Goal: Transaction & Acquisition: Book appointment/travel/reservation

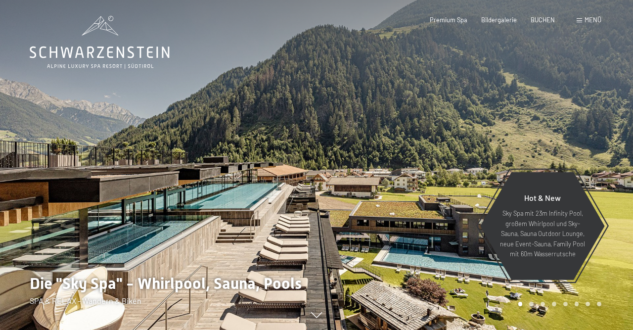
click at [595, 20] on span "Menü" at bounding box center [593, 20] width 17 height 8
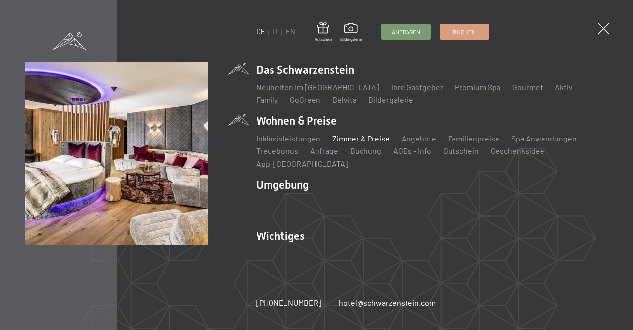
click at [348, 143] on link "Zimmer & Preise" at bounding box center [361, 138] width 57 height 9
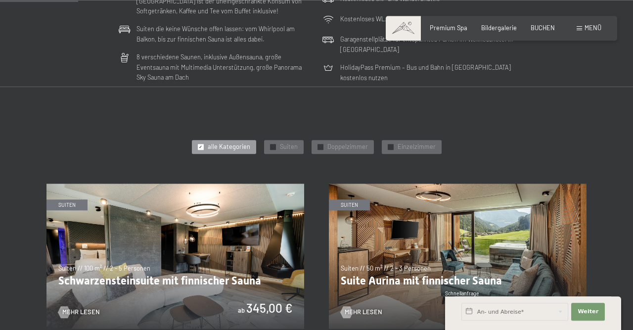
scroll to position [360, 0]
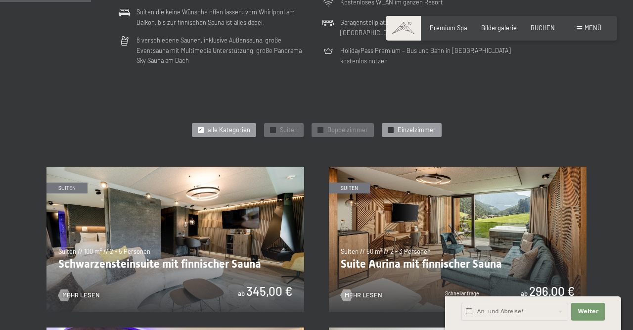
click at [411, 127] on span "Einzelzimmer" at bounding box center [417, 130] width 38 height 9
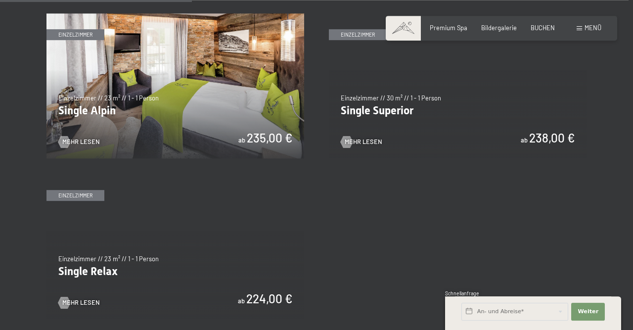
scroll to position [515, 0]
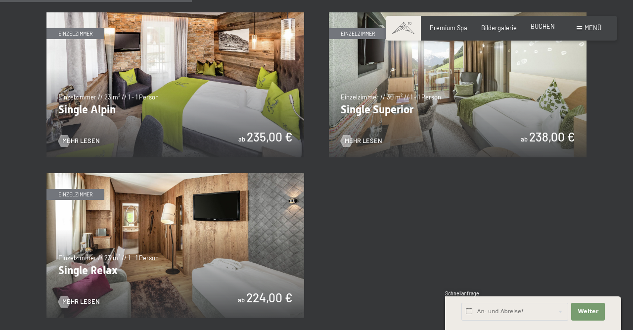
click at [544, 26] on span "BUCHEN" at bounding box center [543, 26] width 24 height 8
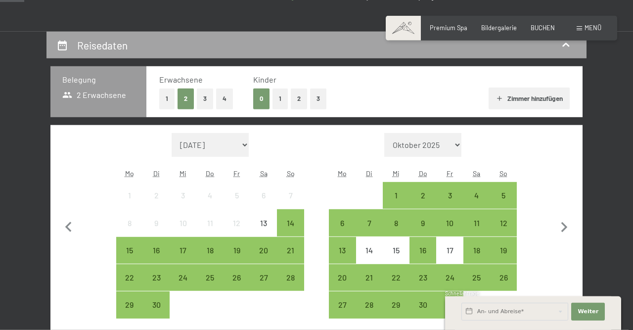
scroll to position [206, 0]
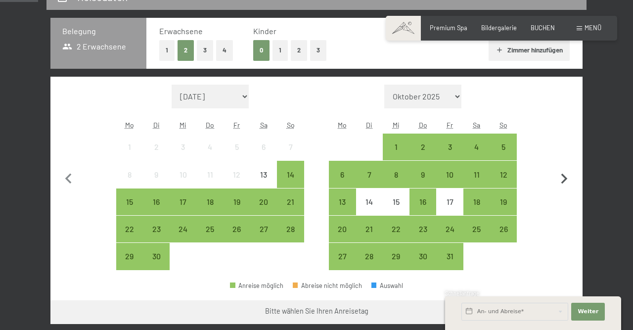
click at [567, 177] on icon "button" at bounding box center [564, 179] width 21 height 21
select select "2025-10-01"
select select "2025-11-01"
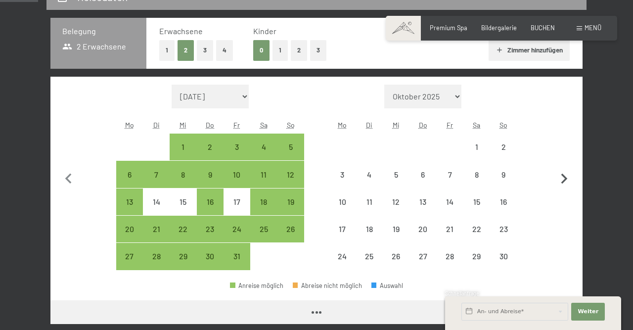
click at [566, 177] on icon "button" at bounding box center [565, 179] width 6 height 10
select select "2025-11-01"
select select "2025-12-01"
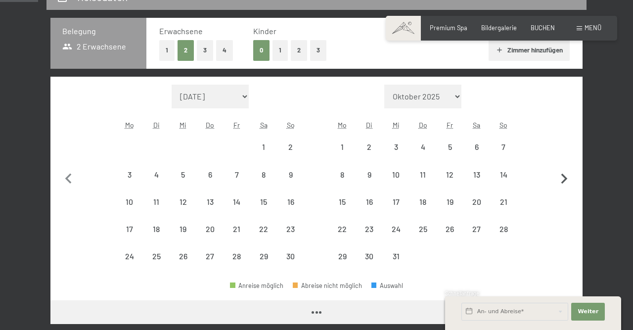
click at [566, 178] on icon "button" at bounding box center [565, 179] width 6 height 10
select select "2025-12-01"
select select "2026-01-01"
click at [566, 178] on icon "button" at bounding box center [565, 179] width 6 height 10
select select "2026-01-01"
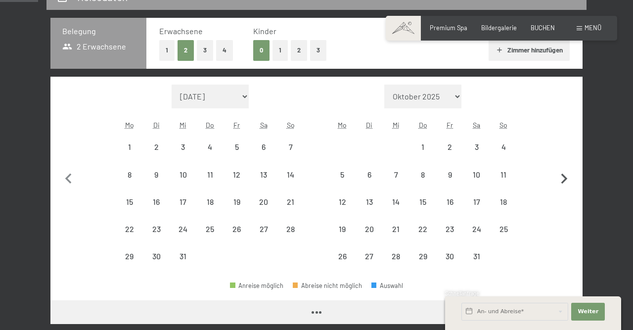
select select "2026-02-01"
click at [566, 178] on icon "button" at bounding box center [565, 179] width 6 height 10
select select "2026-02-01"
select select "2026-03-01"
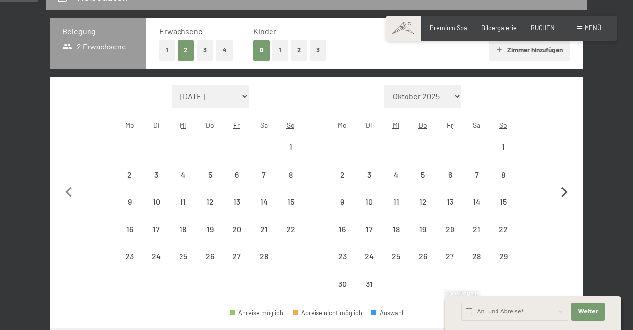
click at [566, 178] on button "button" at bounding box center [564, 191] width 21 height 213
click at [567, 178] on button "button" at bounding box center [564, 191] width 21 height 213
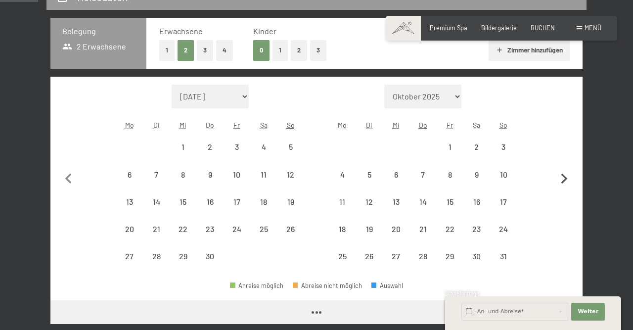
select select "2026-04-01"
select select "2026-05-01"
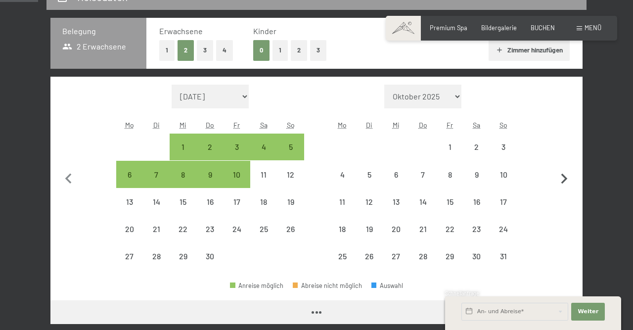
click at [567, 178] on icon "button" at bounding box center [565, 179] width 6 height 10
select select "2026-05-01"
select select "2026-06-01"
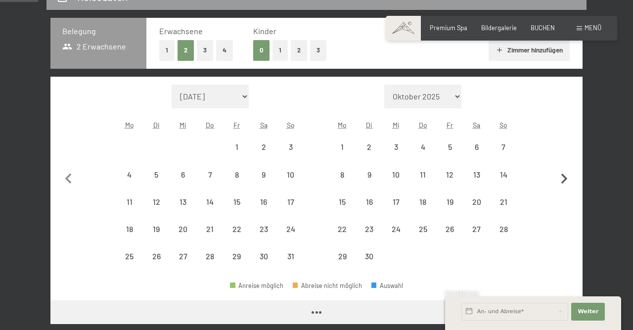
click at [567, 179] on icon "button" at bounding box center [565, 179] width 6 height 10
select select "2026-06-01"
select select "2026-07-01"
click at [567, 179] on icon "button" at bounding box center [565, 179] width 6 height 10
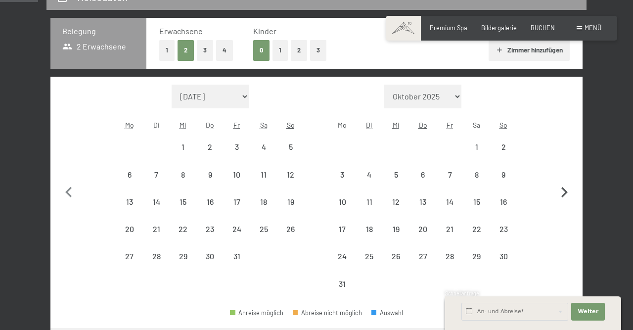
select select "2026-07-01"
select select "2026-08-01"
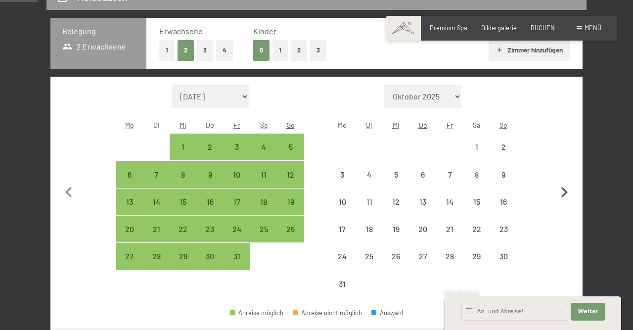
select select "2026-07-01"
select select "2026-08-01"
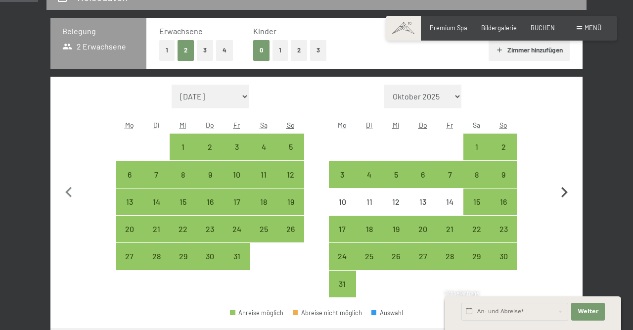
click at [566, 179] on button "button" at bounding box center [564, 191] width 21 height 213
select select "2026-08-01"
select select "2026-09-01"
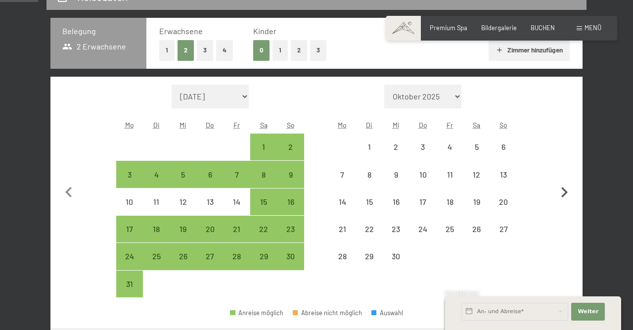
select select "2026-08-01"
select select "2026-09-01"
